Goal: Task Accomplishment & Management: Use online tool/utility

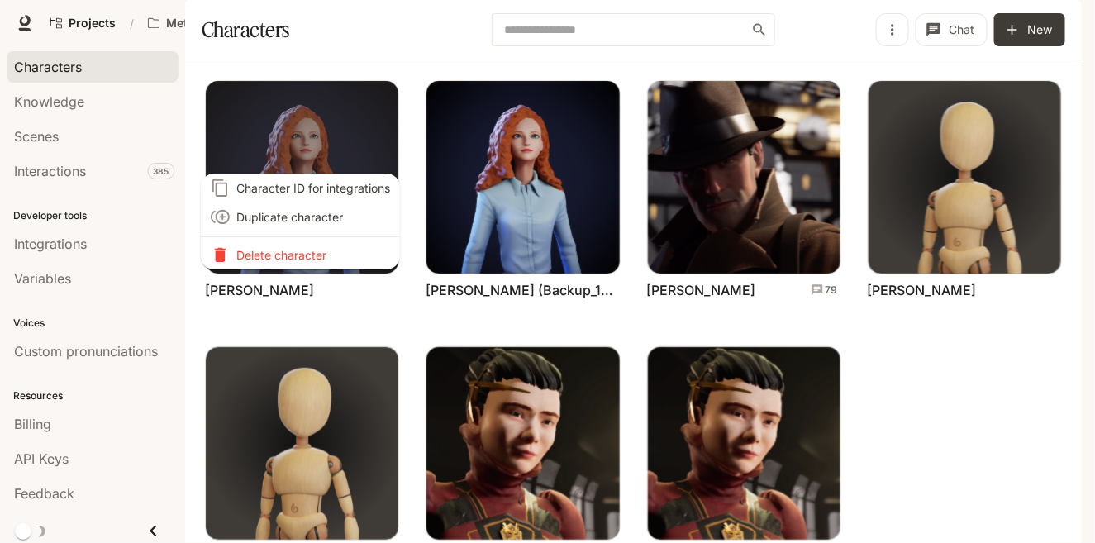
click at [335, 192] on span "Character ID for integrations" at bounding box center [313, 187] width 154 height 17
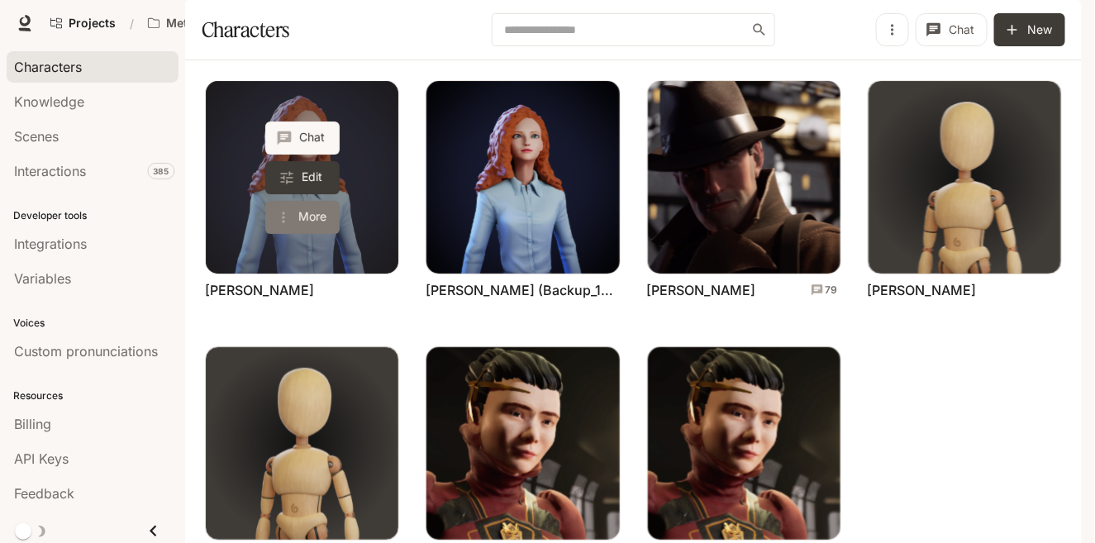
click at [294, 234] on button "More" at bounding box center [302, 217] width 74 height 33
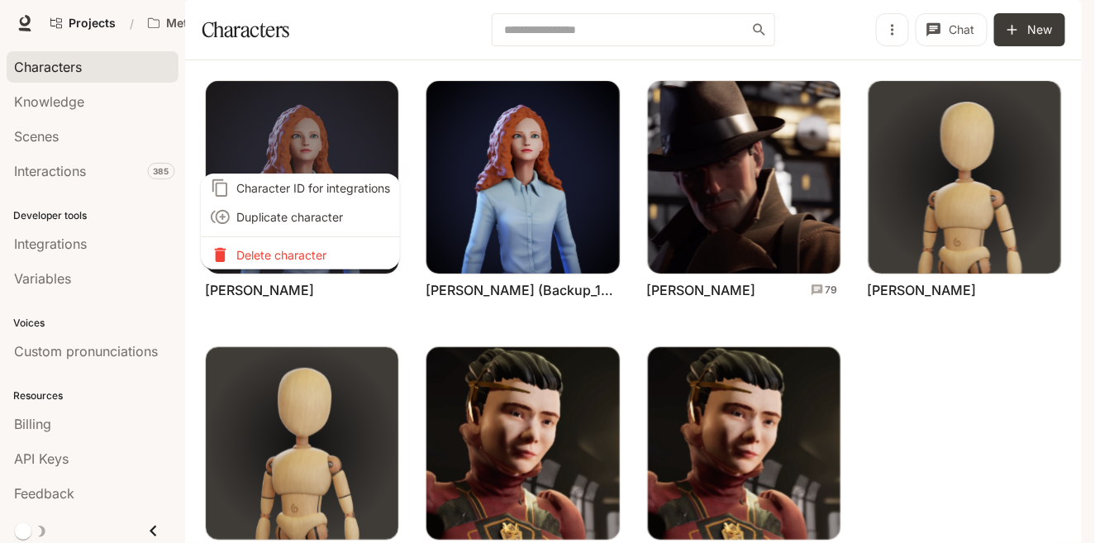
click at [347, 188] on span "Character ID for integrations" at bounding box center [313, 187] width 154 height 17
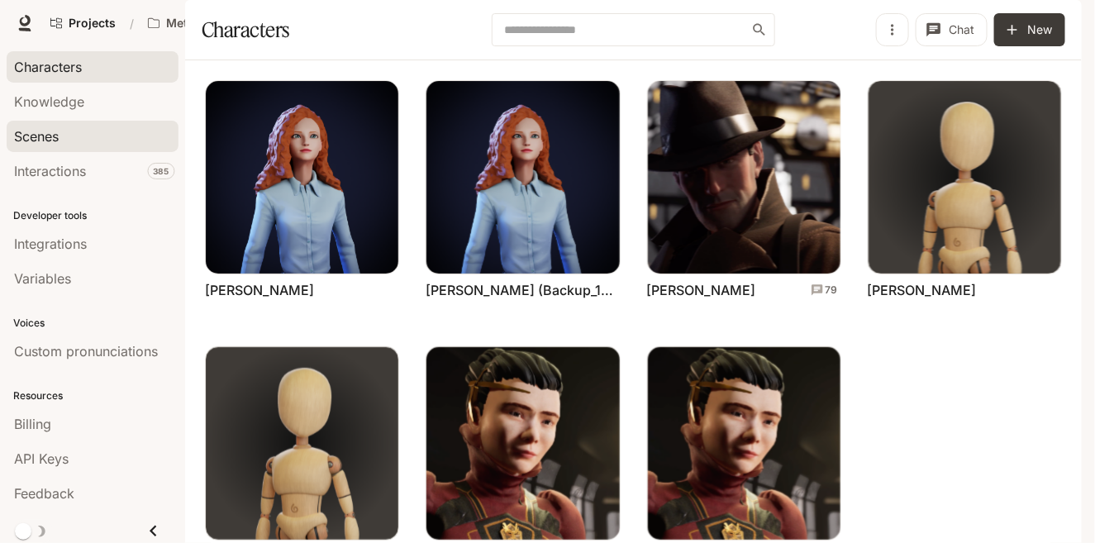
click at [36, 130] on span "Scenes" at bounding box center [36, 136] width 45 height 20
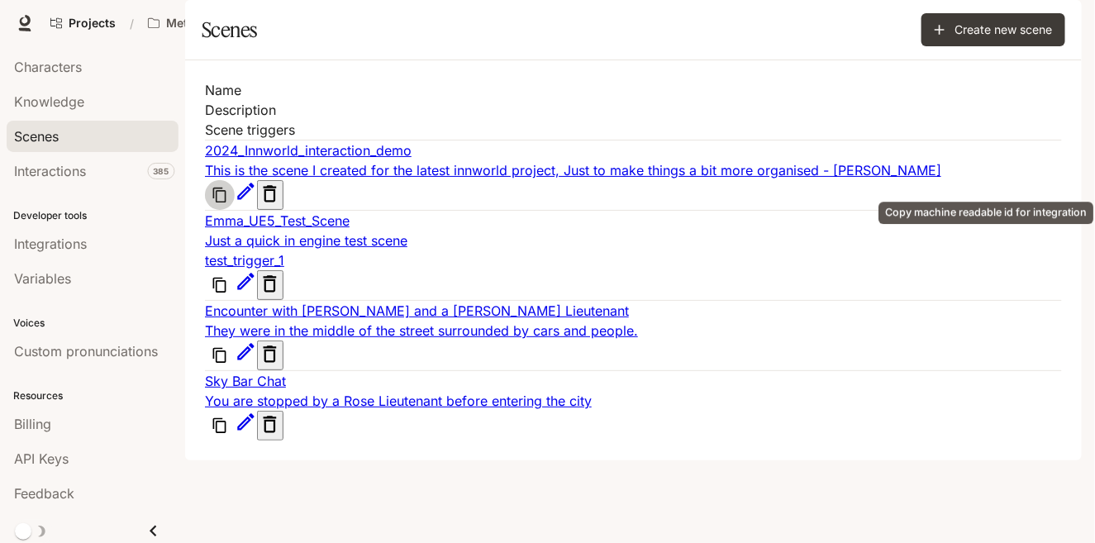
click at [228, 187] on icon "Copy machine readable id for integration" at bounding box center [220, 195] width 17 height 17
